Goal: Information Seeking & Learning: Check status

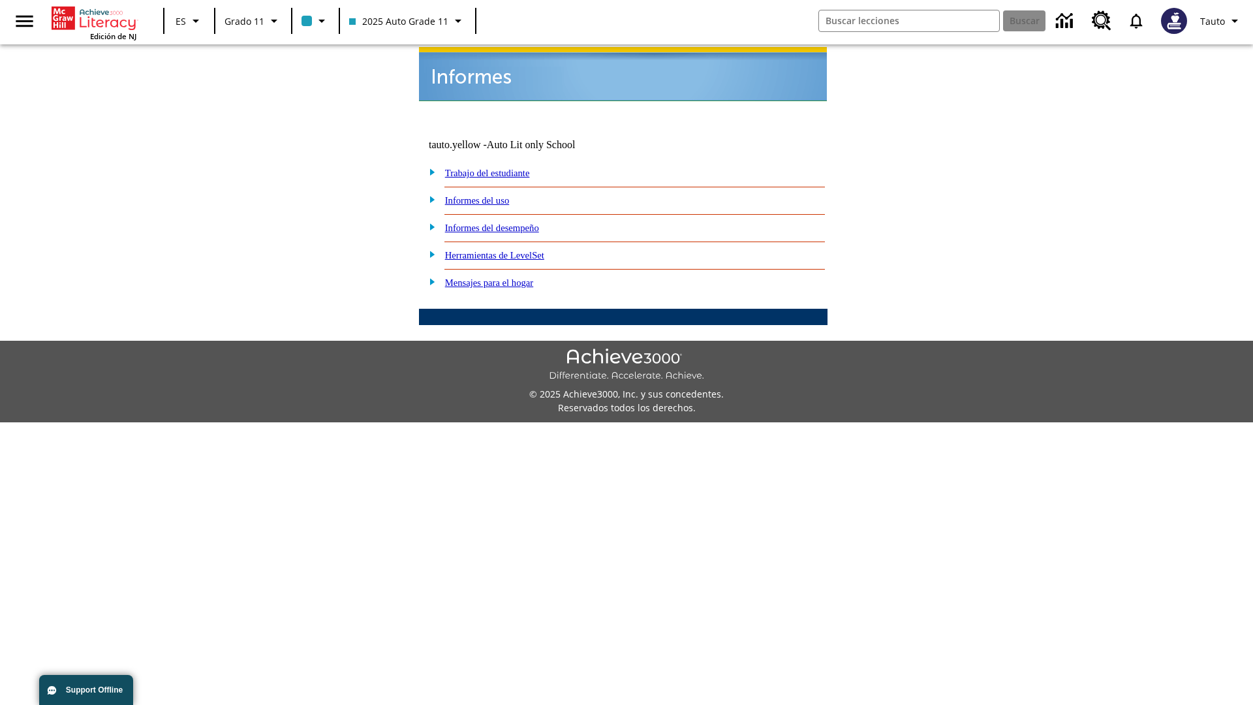
click at [487, 195] on link "Informes del uso" at bounding box center [477, 200] width 65 height 10
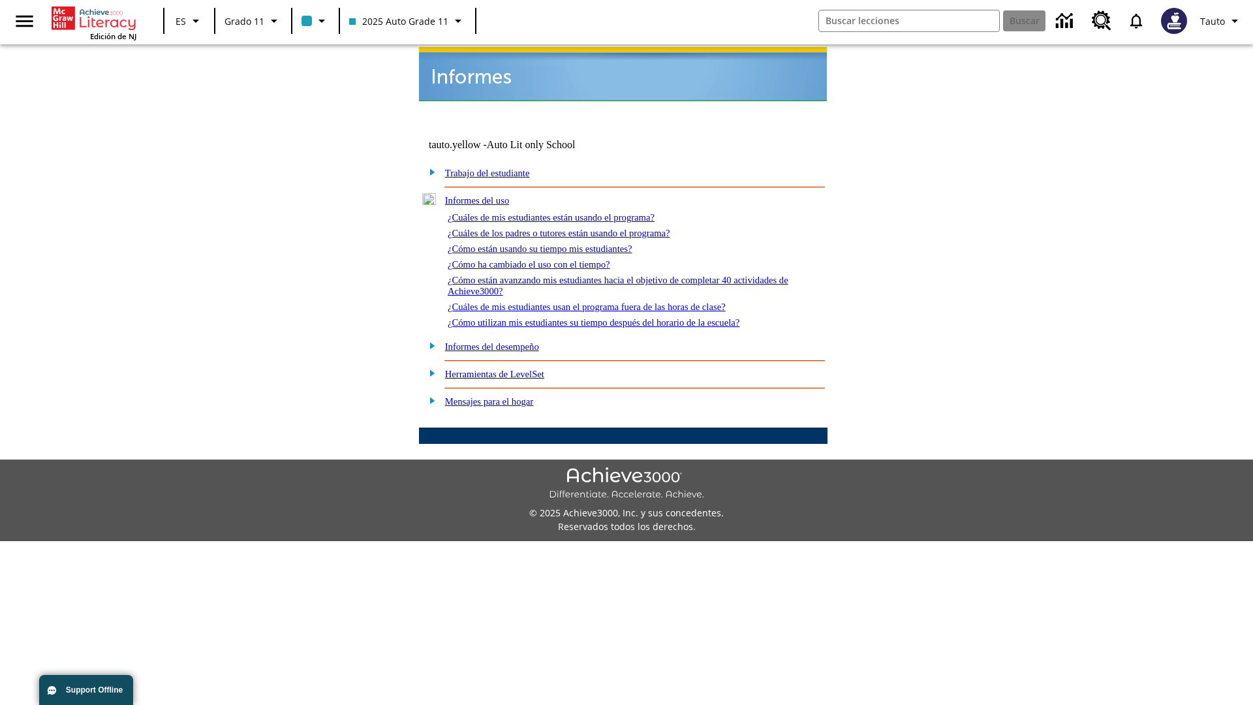
click at [569, 212] on link "¿Cuáles de mis estudiantes están usando el programa?" at bounding box center [551, 217] width 207 height 10
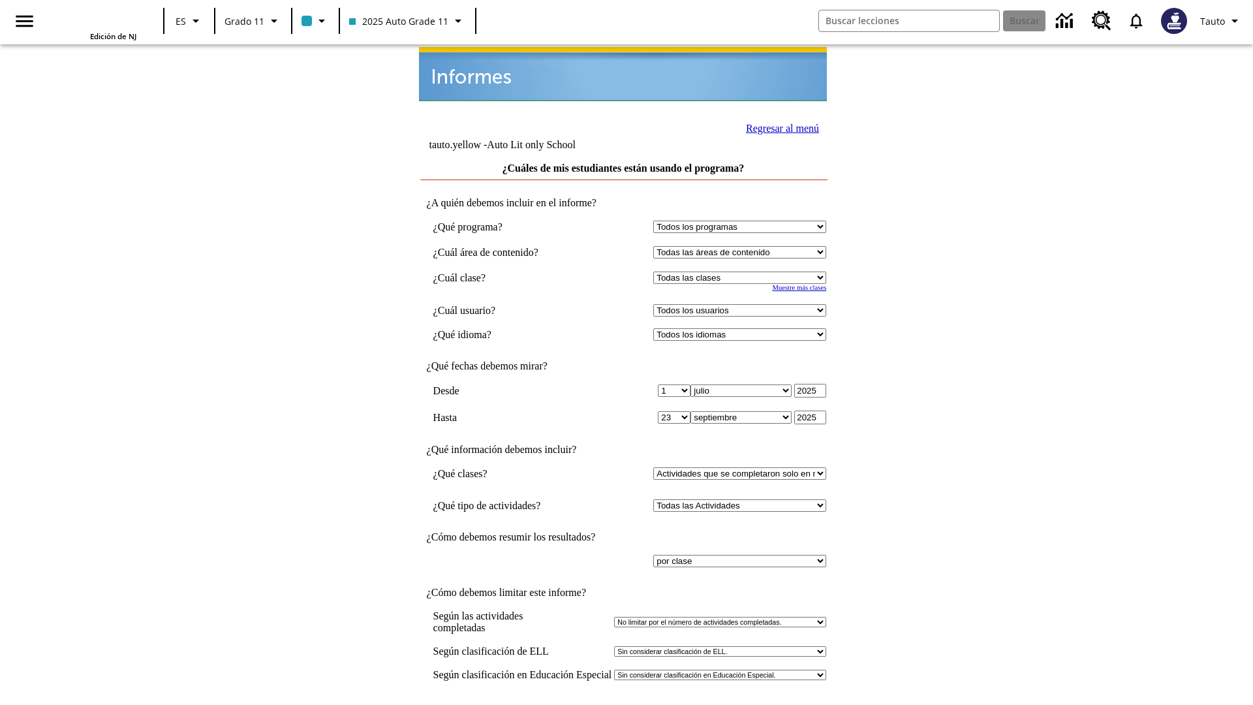
click at [624, 704] on input "Ver Informe" at bounding box center [623, 718] width 60 height 14
click at [778, 127] on link "Regresar al menú" at bounding box center [782, 128] width 73 height 11
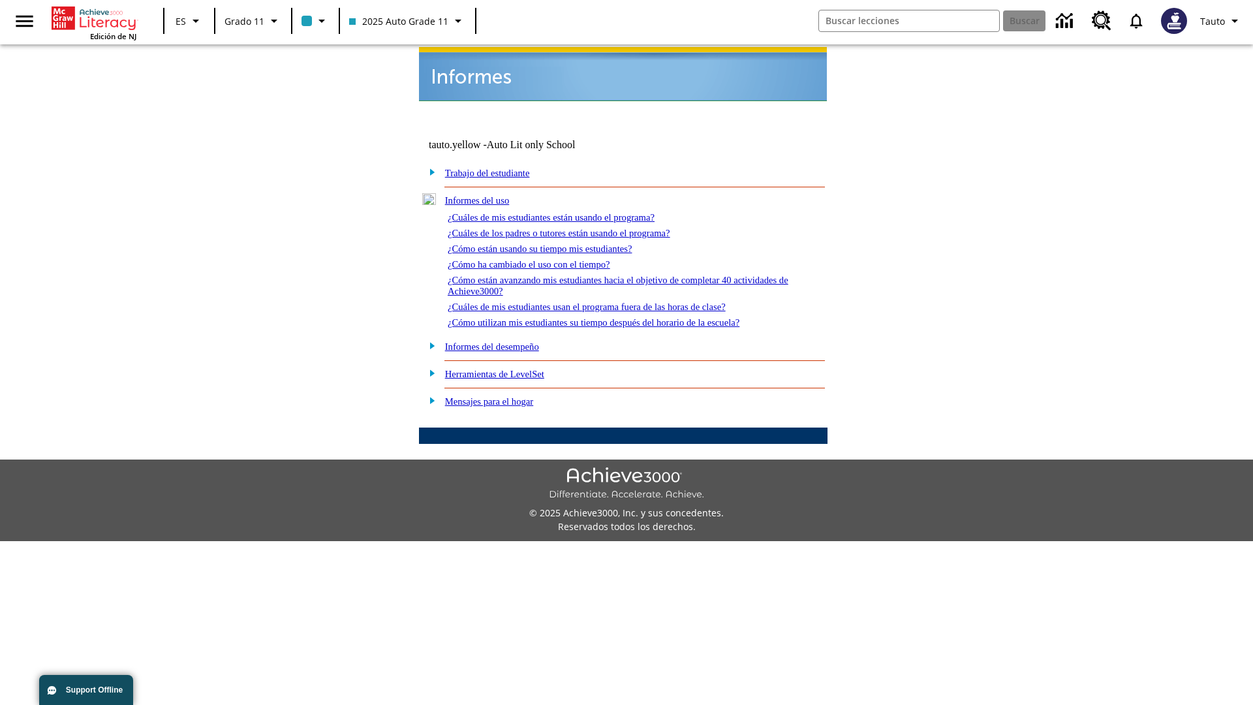
click at [555, 243] on link "¿Cómo están usando su tiempo mis estudiantes?" at bounding box center [540, 248] width 185 height 10
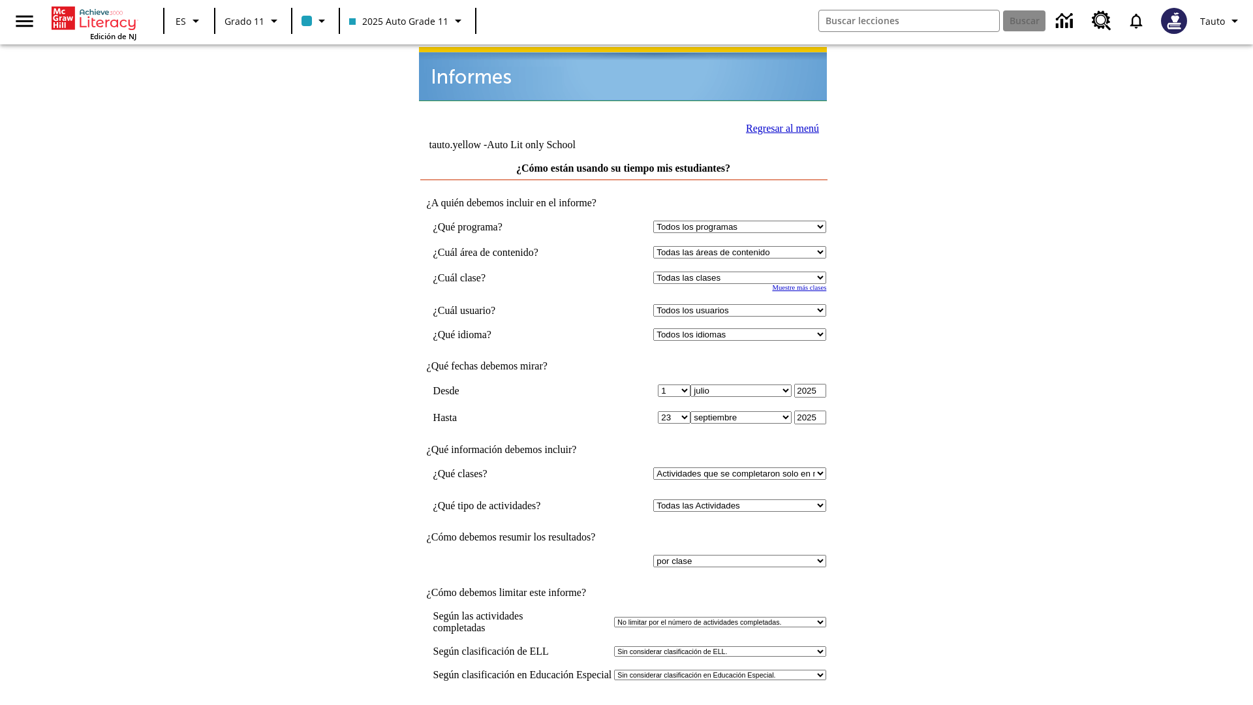
click at [778, 127] on link "Regresar al menú" at bounding box center [782, 128] width 73 height 11
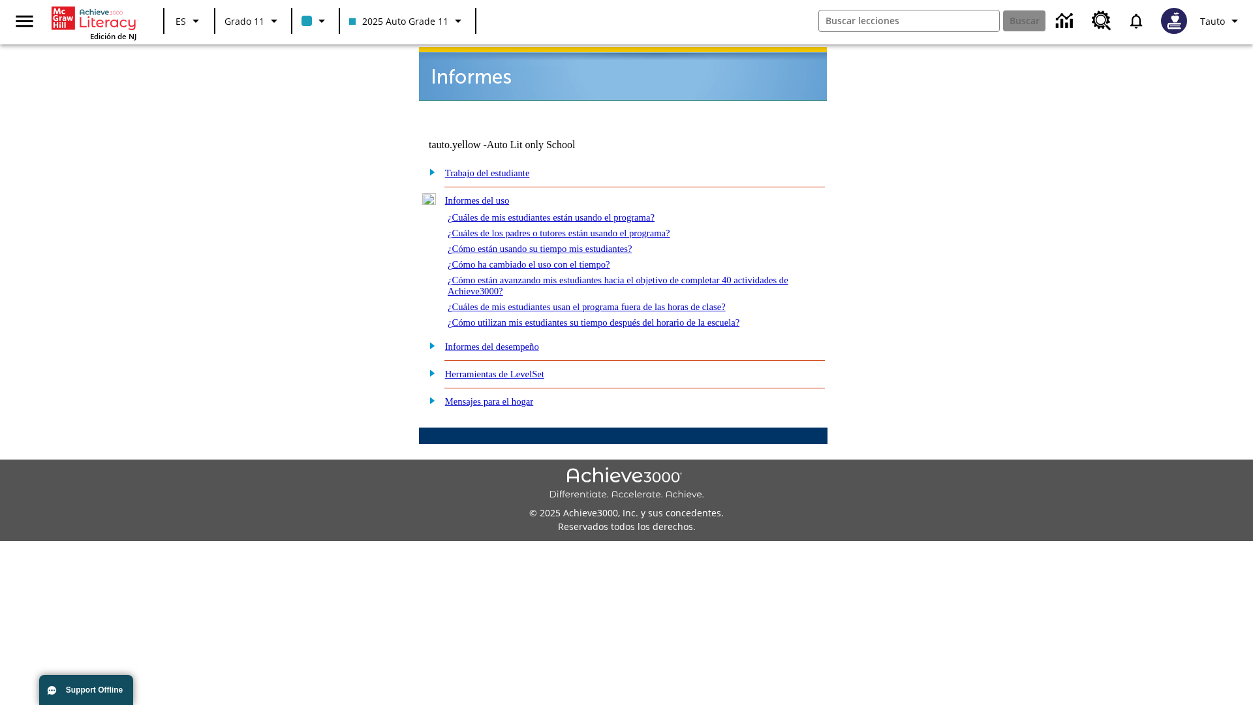
click at [616, 317] on link "¿Cómo utilizan mis estudiantes su tiempo después del horario de la escuela?" at bounding box center [594, 322] width 292 height 10
